Goal: Task Accomplishment & Management: Complete application form

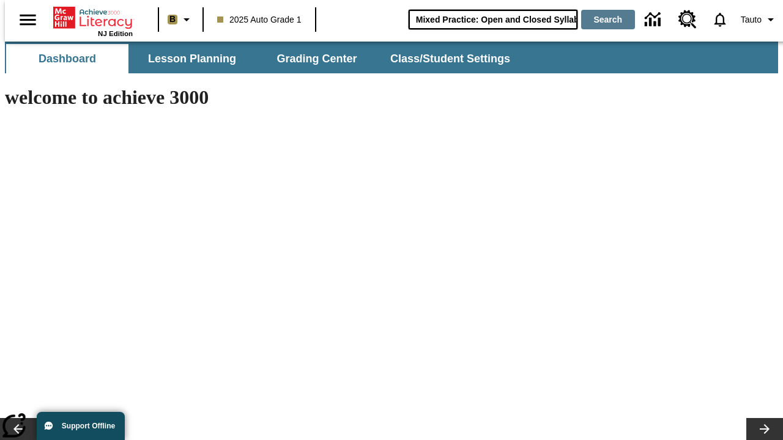
type input "Mixed Practice: Open and Closed Syllables"
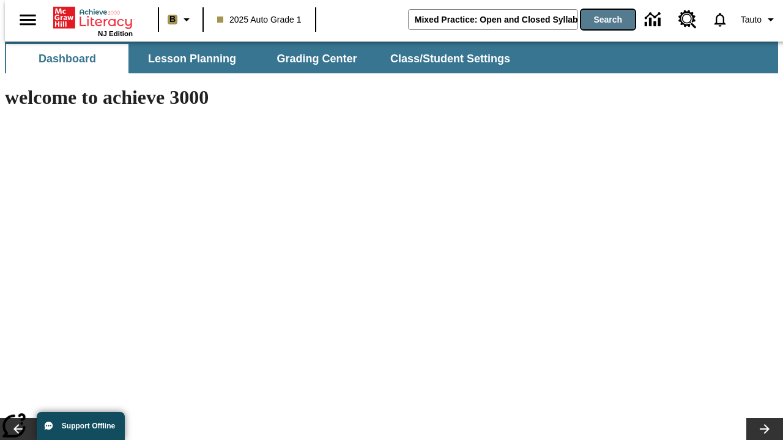
click at [601, 20] on button "Search" at bounding box center [608, 20] width 54 height 20
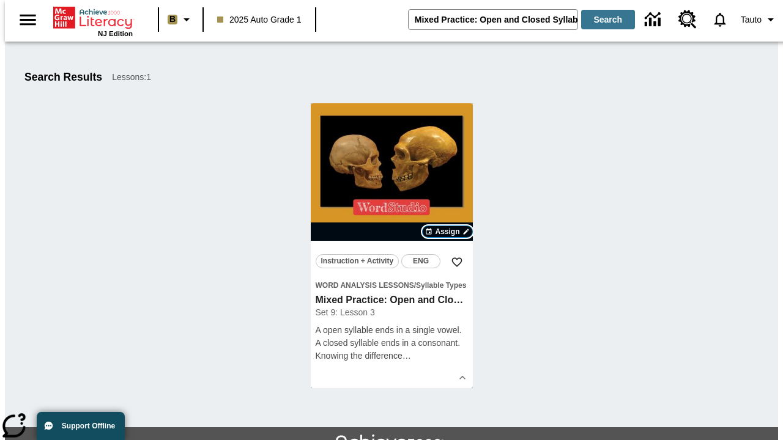
click at [448, 232] on span "Assign" at bounding box center [447, 231] width 24 height 11
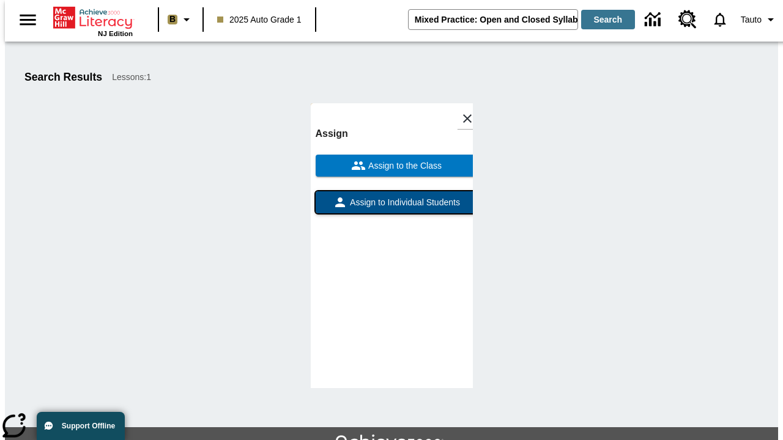
click at [391, 208] on span "Assign to Individual Students" at bounding box center [403, 202] width 113 height 13
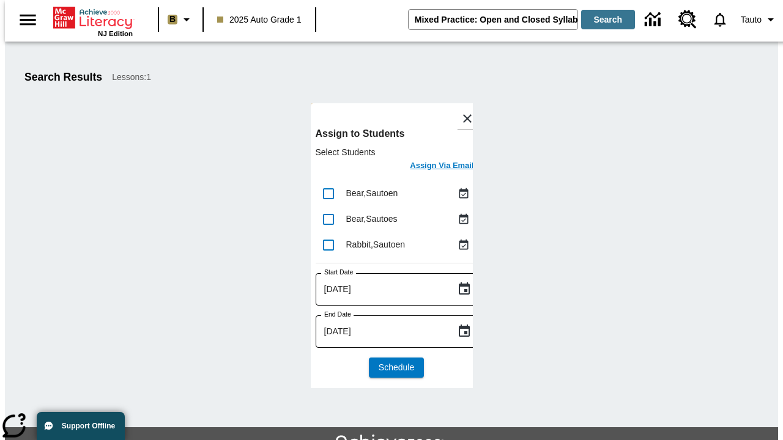
click at [328, 193] on input "lesson details" at bounding box center [329, 194] width 26 height 26
checkbox input "true"
click at [328, 219] on input "lesson details" at bounding box center [329, 220] width 26 height 26
checkbox input "true"
click at [328, 245] on input "lesson details" at bounding box center [329, 245] width 26 height 26
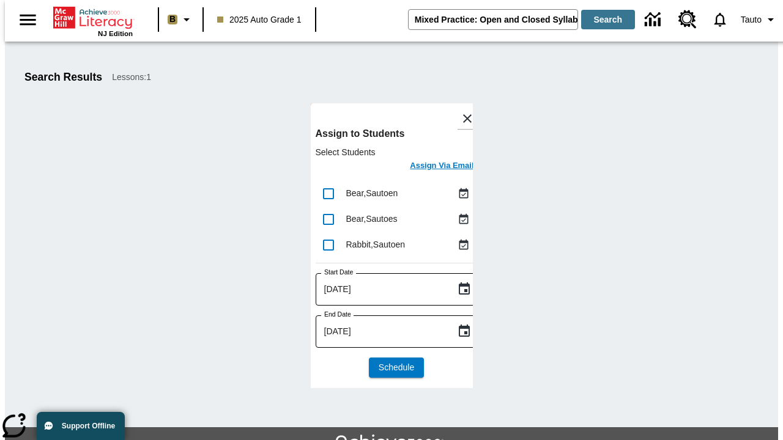
checkbox input "true"
click at [457, 289] on icon "Choose date, selected date is Aug 11, 2025" at bounding box center [464, 289] width 15 height 15
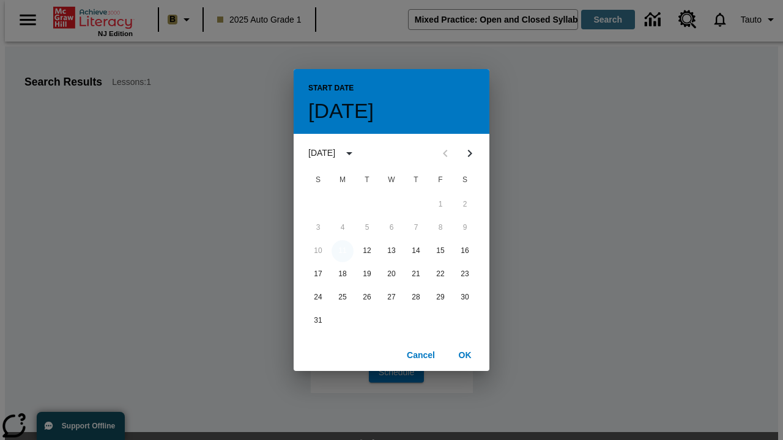
click at [342, 251] on button "11" at bounding box center [342, 251] width 22 height 22
click at [465, 355] on button "OK" at bounding box center [464, 355] width 39 height 23
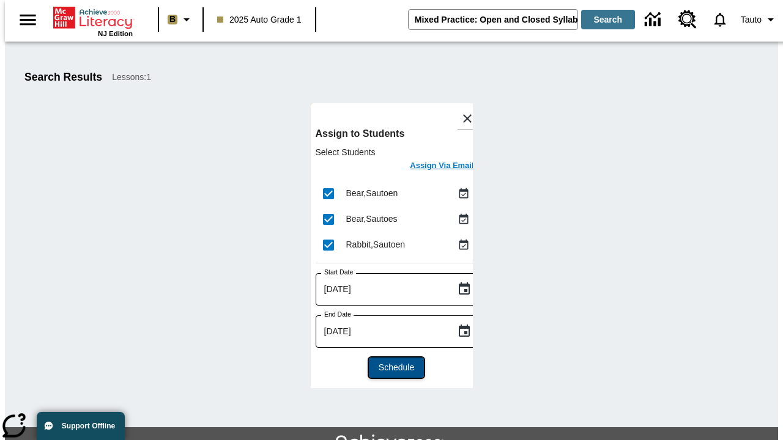
click at [391, 368] on span "Schedule" at bounding box center [396, 367] width 35 height 13
